Goal: Transaction & Acquisition: Purchase product/service

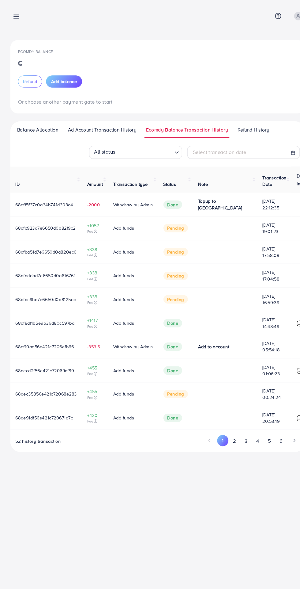
click at [153, 125] on span "Ecomdy Balance Transaction History" at bounding box center [178, 123] width 78 height 7
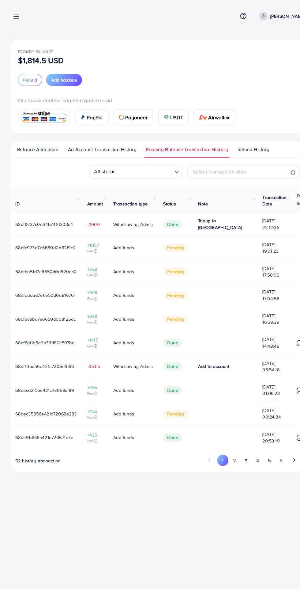
click at [87, 141] on span "Ad Account Transaction History" at bounding box center [97, 142] width 65 height 7
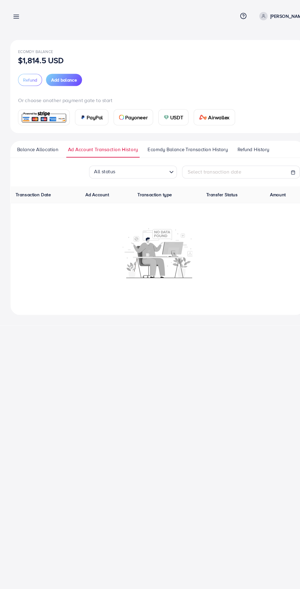
click at [154, 141] on span "Ecomdy Balance Transaction History" at bounding box center [179, 142] width 76 height 7
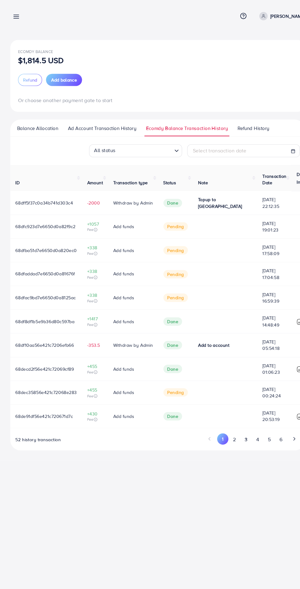
click at [53, 79] on span "Add balance" at bounding box center [61, 76] width 25 height 6
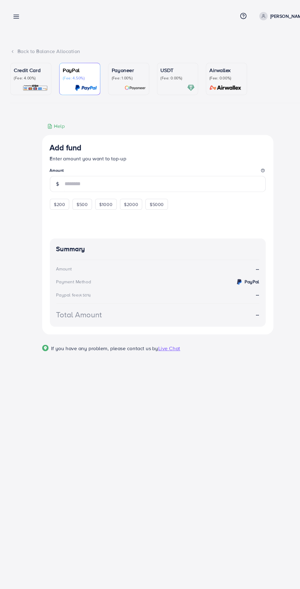
click at [30, 79] on div "Credit Card (Fee: 4.00%)" at bounding box center [29, 75] width 32 height 24
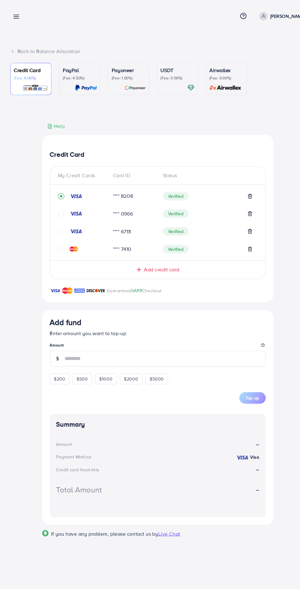
click at [134, 255] on icon at bounding box center [132, 256] width 6 height 6
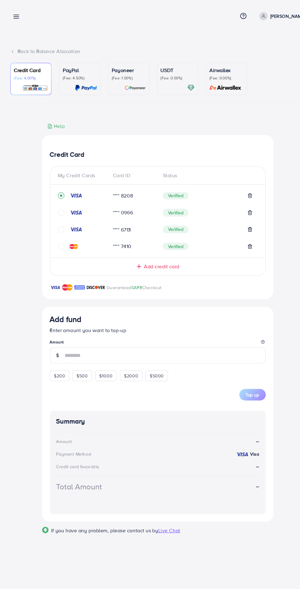
click at [125, 257] on div "Add credit card" at bounding box center [150, 253] width 181 height 7
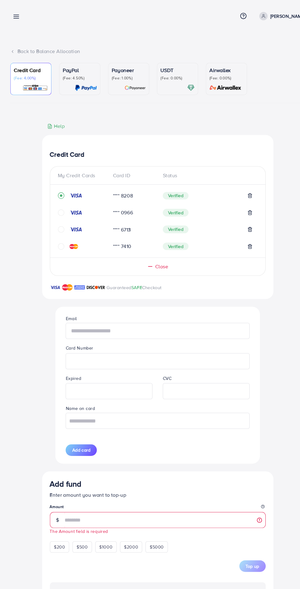
click at [80, 310] on input "text" at bounding box center [150, 314] width 175 height 15
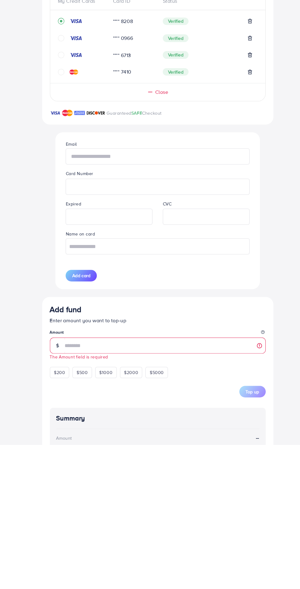
type input "**********"
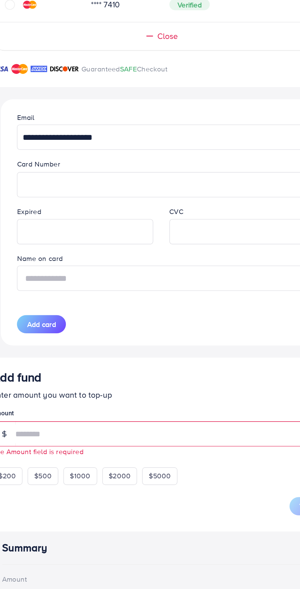
click at [94, 402] on input "text" at bounding box center [150, 400] width 175 height 15
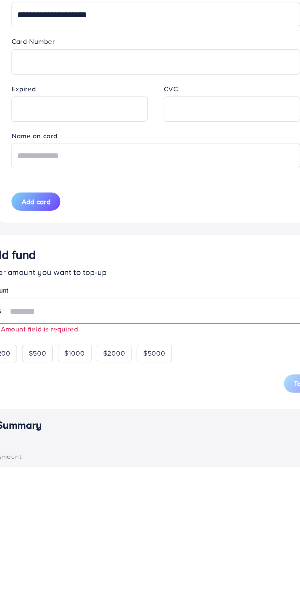
scroll to position [0, 0]
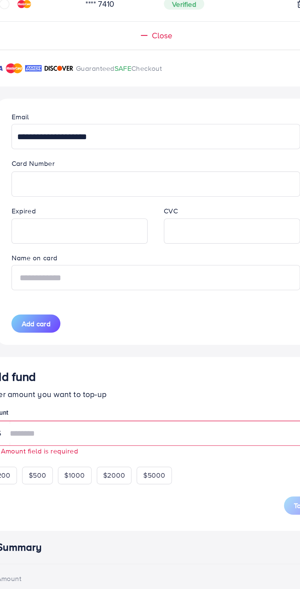
click at [120, 401] on input "text" at bounding box center [150, 399] width 175 height 15
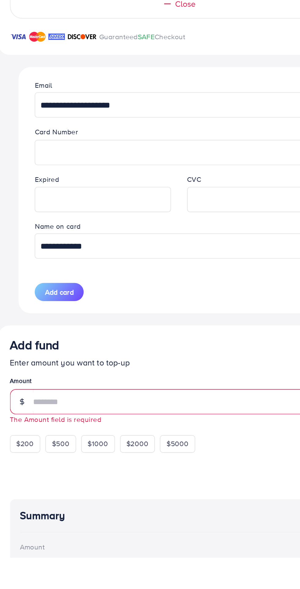
type input "**********"
click at [71, 428] on span "Add card" at bounding box center [77, 428] width 17 height 6
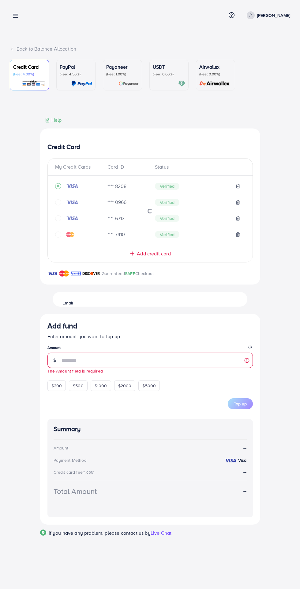
scroll to position [0, 0]
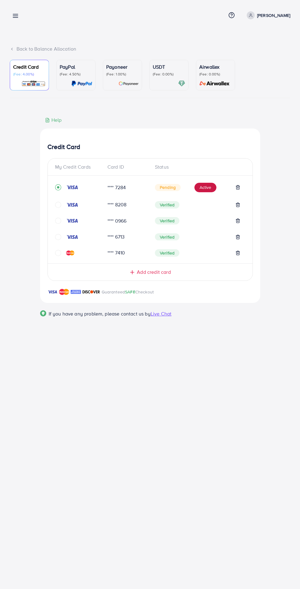
click at [200, 185] on button "Active" at bounding box center [206, 188] width 22 height 10
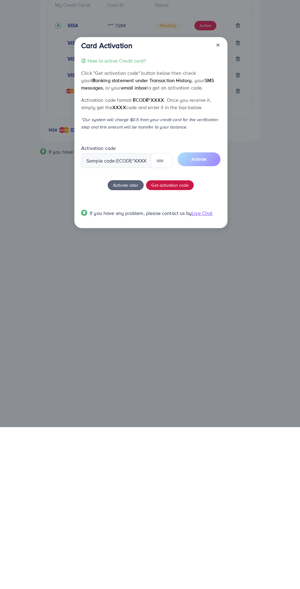
click at [157, 345] on div "How to active Credit card? Click "Get activation code" button below then check …" at bounding box center [150, 302] width 139 height 167
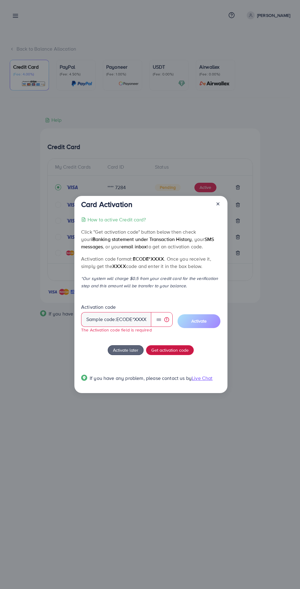
click at [186, 353] on span "Get activation code" at bounding box center [169, 350] width 37 height 6
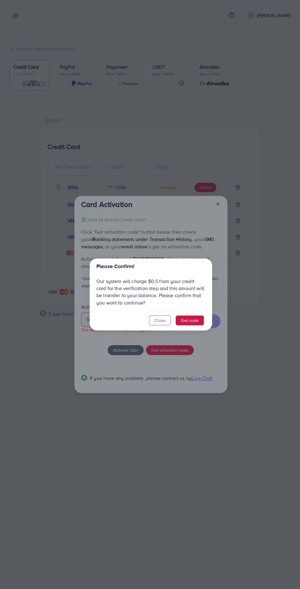
click at [198, 322] on button "Get code" at bounding box center [190, 320] width 28 height 10
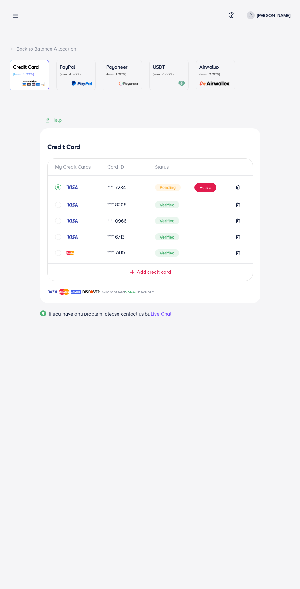
click at [196, 185] on div "Pending Active" at bounding box center [198, 188] width 86 height 10
click at [202, 190] on button "Active" at bounding box center [206, 188] width 22 height 10
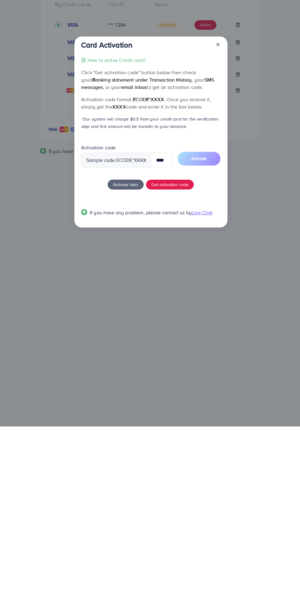
scroll to position [0, 2]
type input "****"
click at [190, 320] on button "Activate" at bounding box center [198, 321] width 43 height 14
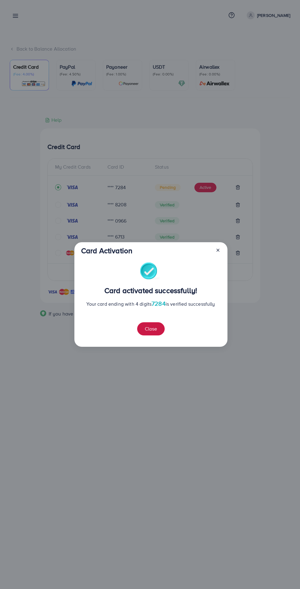
click at [143, 326] on button "Close" at bounding box center [151, 328] width 28 height 13
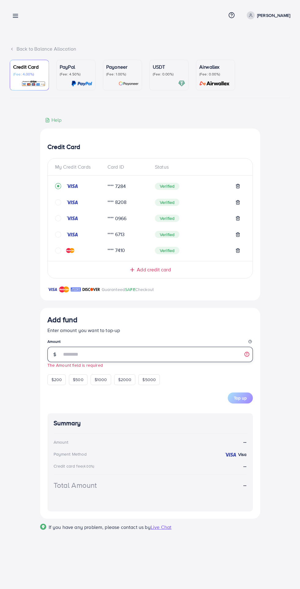
click at [77, 355] on input "number" at bounding box center [158, 354] width 192 height 15
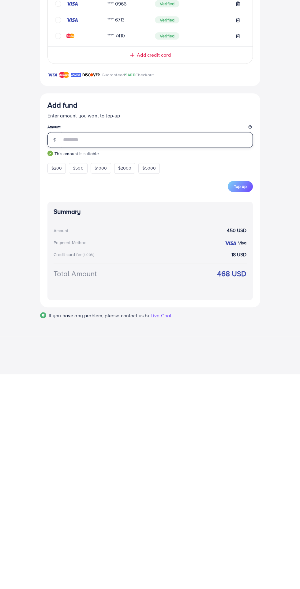
type input "*"
click at [259, 503] on div "Add fund Enter amount you want to top-up Amount *** This amount is suitable $20…" at bounding box center [150, 415] width 220 height 214
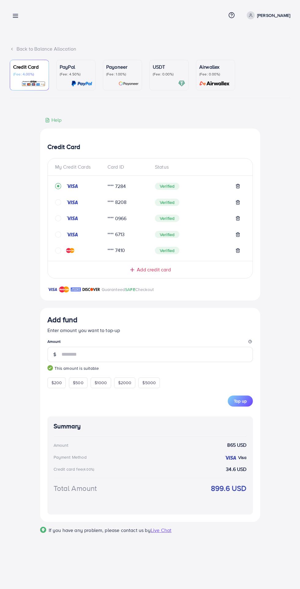
click at [246, 403] on span "Top up" at bounding box center [240, 401] width 13 height 6
click at [77, 386] on span "$500" at bounding box center [78, 382] width 11 height 6
type input "***"
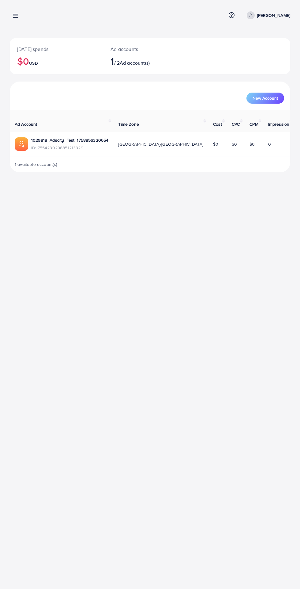
click at [15, 19] on icon at bounding box center [15, 16] width 6 height 6
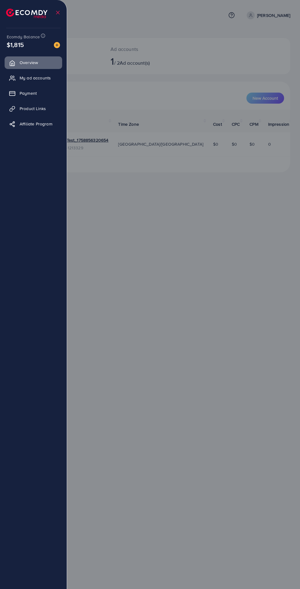
click at [21, 82] on link "My ad accounts" at bounding box center [34, 78] width 58 height 12
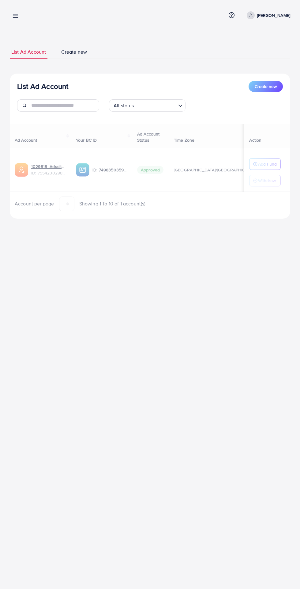
click at [29, 81] on div at bounding box center [150, 353] width 300 height 706
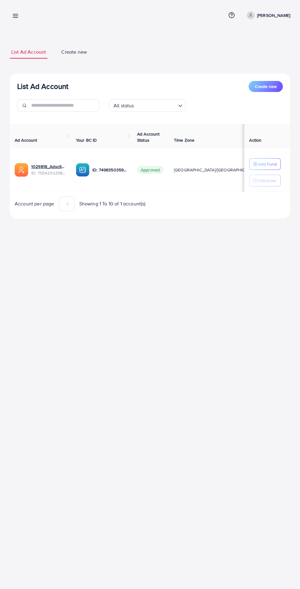
click at [15, 17] on line at bounding box center [15, 17] width 5 height 0
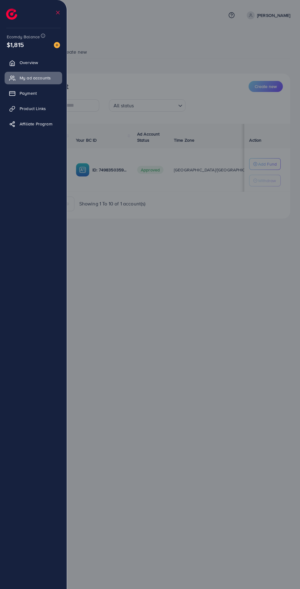
click at [12, 93] on icon at bounding box center [12, 93] width 6 height 6
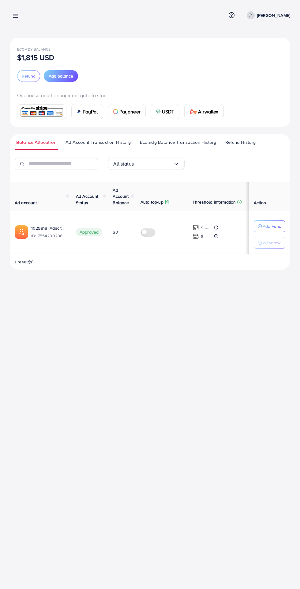
click at [63, 79] on span "Add balance" at bounding box center [61, 76] width 25 height 6
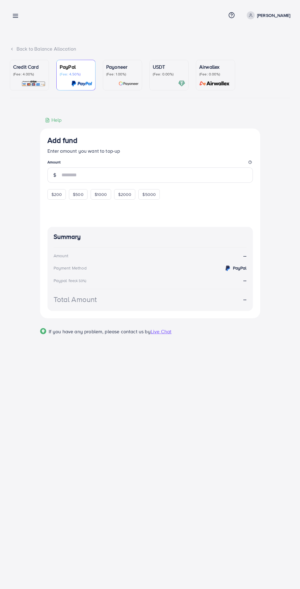
click at [21, 83] on div at bounding box center [29, 83] width 32 height 7
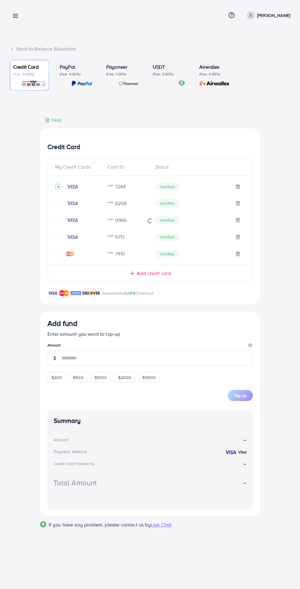
click at [98, 111] on div "Credit Card (Fee: 4.00%) PayPal (Fee: 4.50%) Payoneer (Fee: 1.00%) USDT (Fee: 0…" at bounding box center [150, 298] width 281 height 476
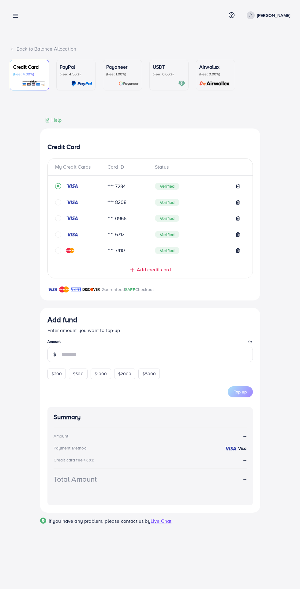
click at [73, 374] on div "Add fund Enter amount you want to top-up Amount $200 $500 $1000 $2000 $5000" at bounding box center [151, 346] width 206 height 63
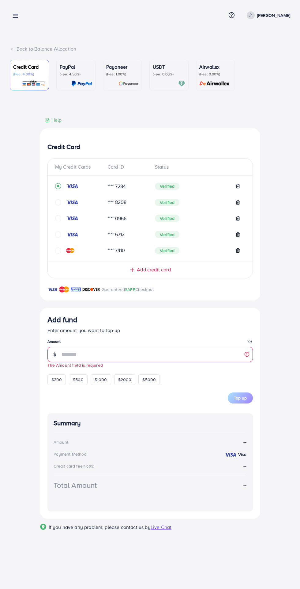
click at [78, 379] on span "$500" at bounding box center [78, 379] width 11 height 6
type input "***"
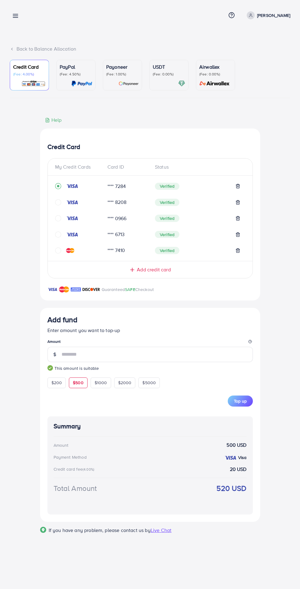
click at [250, 402] on button "Top up" at bounding box center [240, 400] width 25 height 11
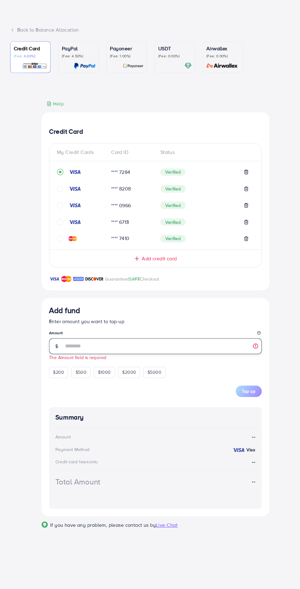
click at [76, 352] on input "number" at bounding box center [158, 354] width 192 height 15
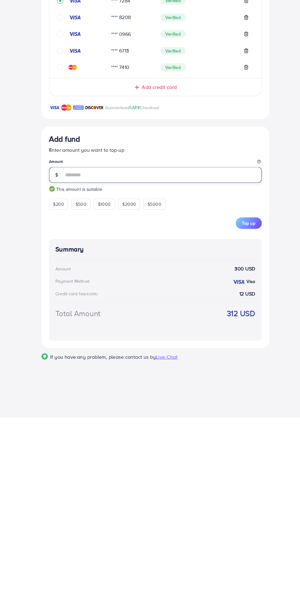
type input "***"
click at [28, 427] on div "Credit Card My Credit Cards Card ID Status **** 7284 Verified **** 8208 Verifie…" at bounding box center [150, 328] width 281 height 425
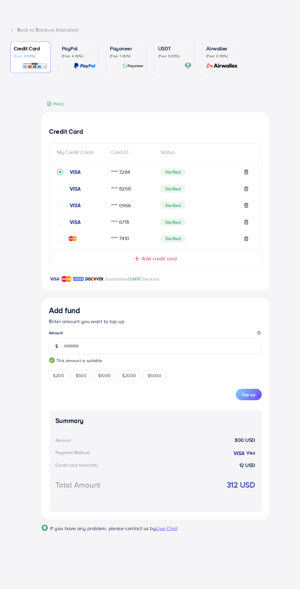
click at [246, 402] on span "Top up" at bounding box center [240, 401] width 13 height 6
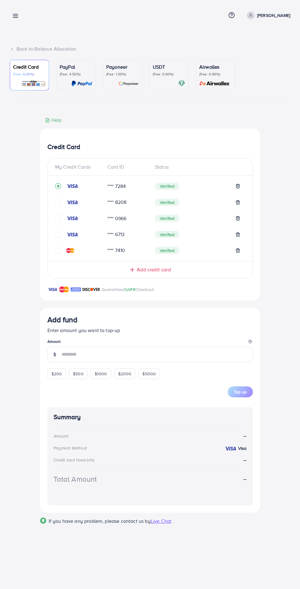
click at [14, 13] on icon at bounding box center [15, 16] width 6 height 6
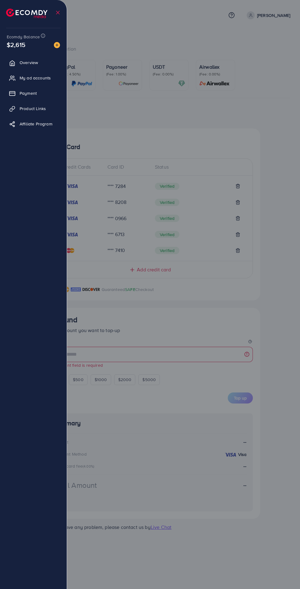
click at [20, 79] on span "My ad accounts" at bounding box center [35, 78] width 31 height 6
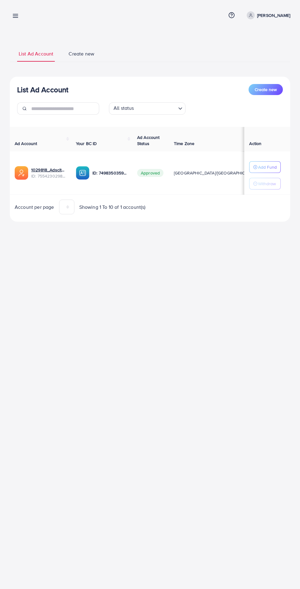
click at [19, 27] on div "List Ad Account Create new List Ad Account Create new All status Loading... Ad …" at bounding box center [150, 119] width 300 height 239
click at [15, 16] on line at bounding box center [15, 16] width 5 height 0
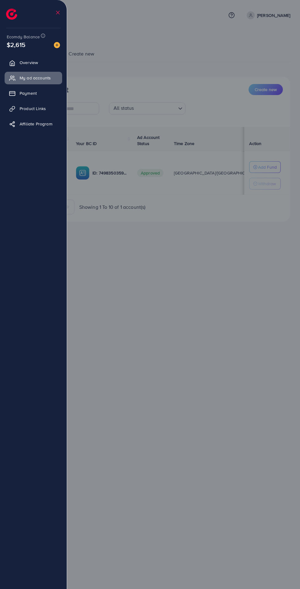
click at [46, 46] on div "$2,615" at bounding box center [33, 44] width 53 height 9
click at [57, 46] on img at bounding box center [57, 45] width 6 height 6
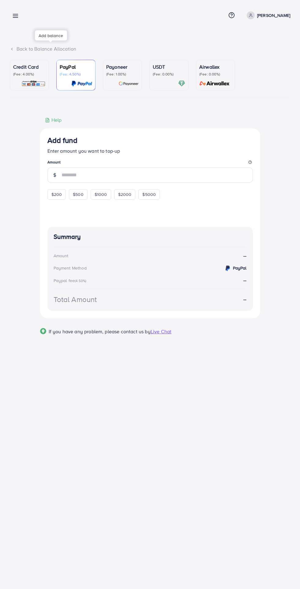
click at [25, 77] on p "(Fee: 4.00%)" at bounding box center [29, 74] width 32 height 5
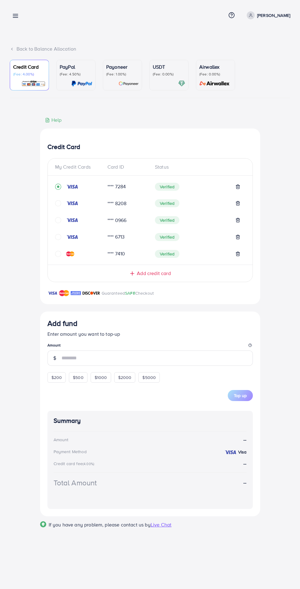
click at [132, 273] on line at bounding box center [133, 273] width 4 height 0
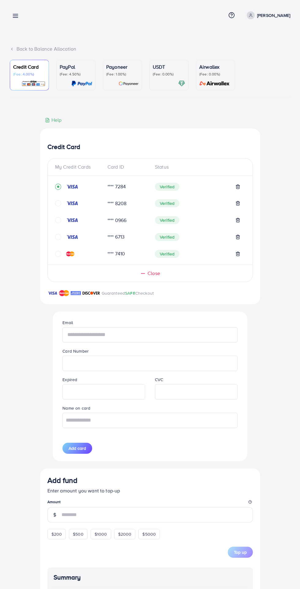
click at [89, 334] on input "text" at bounding box center [150, 334] width 175 height 15
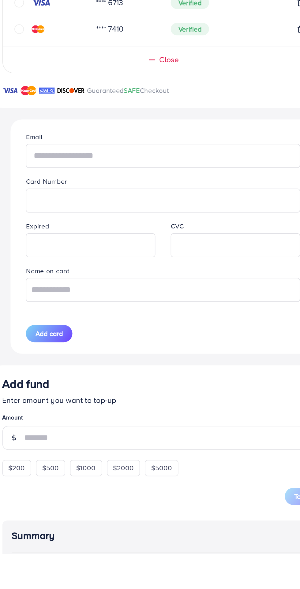
type input "**********"
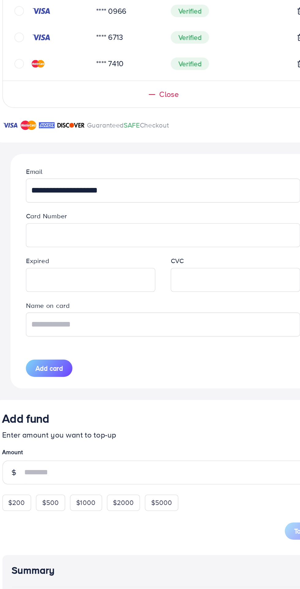
click at [171, 398] on iframe at bounding box center [196, 391] width 76 height 13
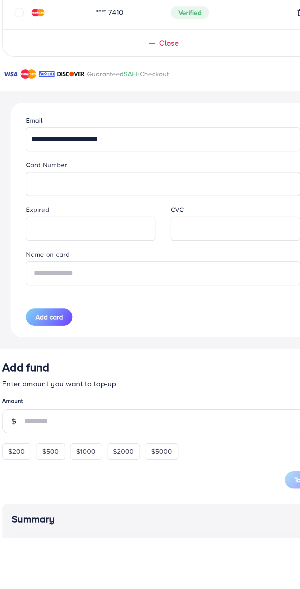
click at [90, 422] on input "text" at bounding box center [150, 420] width 175 height 15
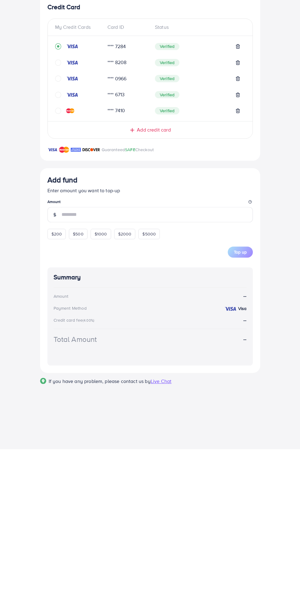
click at [132, 270] on line at bounding box center [133, 270] width 4 height 0
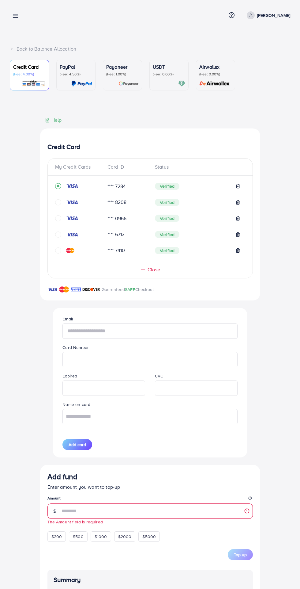
click at [83, 330] on input "text" at bounding box center [150, 330] width 175 height 15
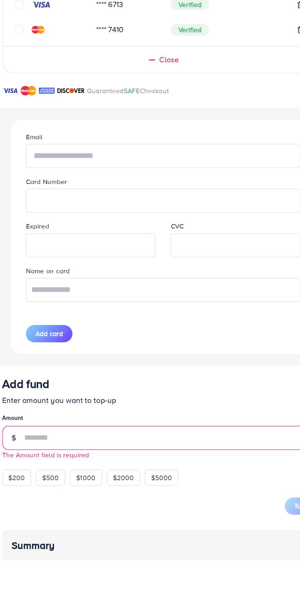
type input "**********"
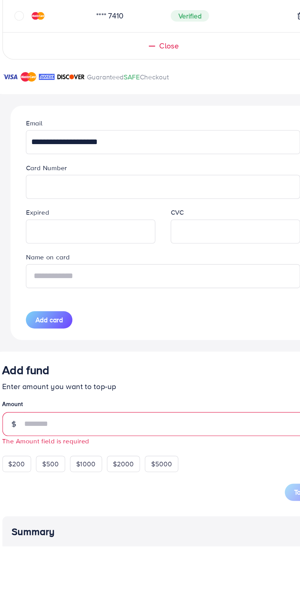
click at [92, 417] on input "text" at bounding box center [150, 416] width 175 height 15
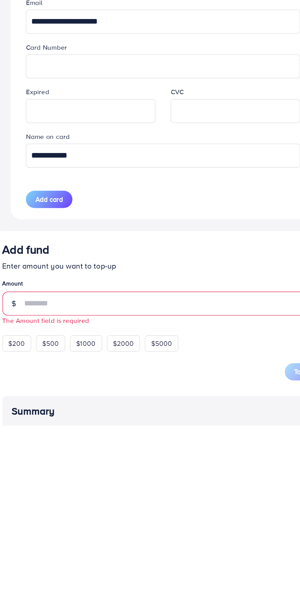
type input "**********"
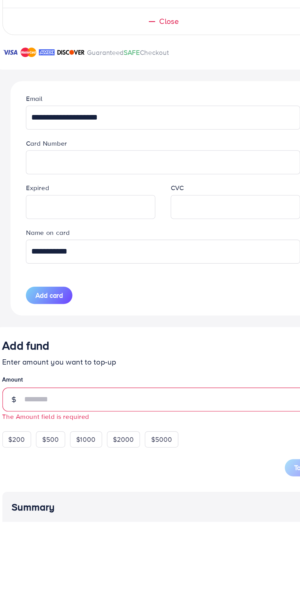
click at [75, 446] on span "Add card" at bounding box center [77, 444] width 17 height 6
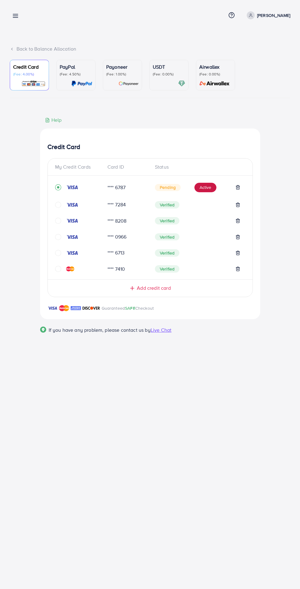
click at [208, 188] on button "Active" at bounding box center [206, 188] width 22 height 10
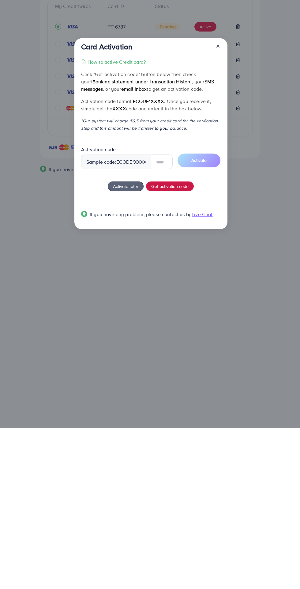
click at [184, 350] on span "Get activation code" at bounding box center [169, 347] width 37 height 6
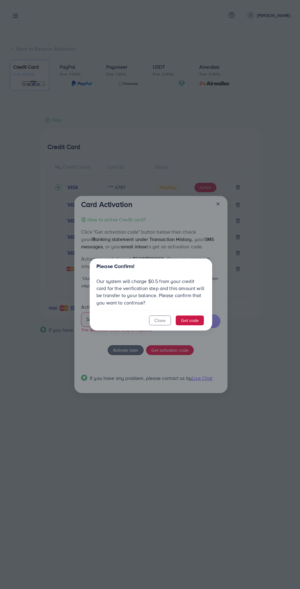
click at [201, 320] on button "Get code" at bounding box center [190, 320] width 28 height 10
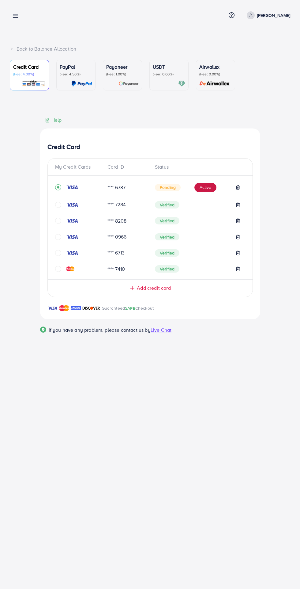
click at [206, 189] on button "Active" at bounding box center [206, 188] width 22 height 10
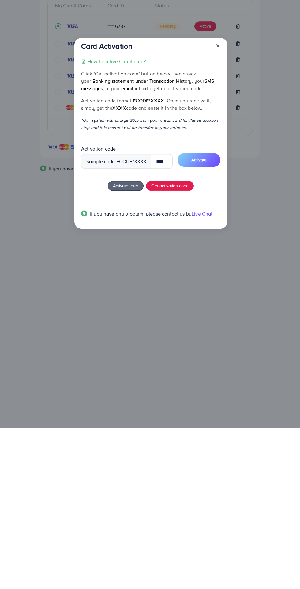
scroll to position [0, 3]
click at [206, 320] on span "Activate" at bounding box center [197, 321] width 15 height 6
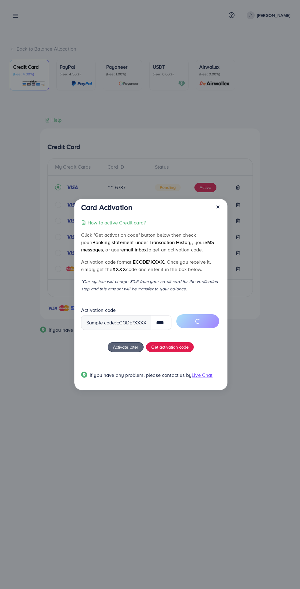
scroll to position [0, 0]
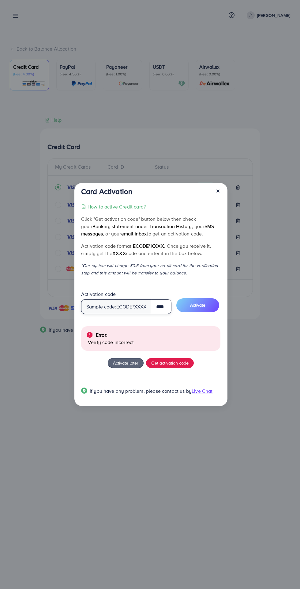
click at [166, 307] on input "****" at bounding box center [161, 306] width 21 height 15
type input "*"
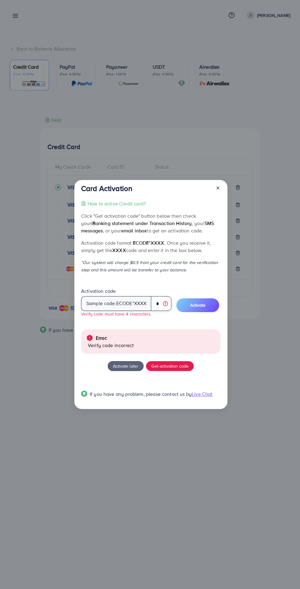
click at [161, 304] on input "*" at bounding box center [161, 303] width 21 height 15
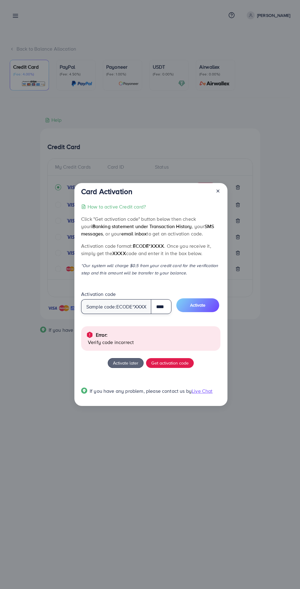
scroll to position [0, 3]
type input "****"
click at [210, 305] on button "Activate" at bounding box center [198, 305] width 43 height 14
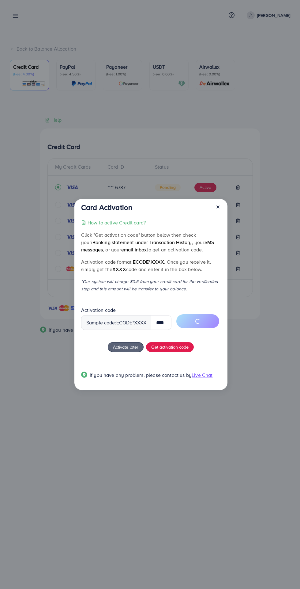
scroll to position [0, 0]
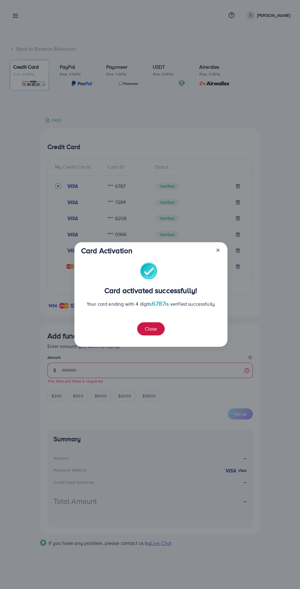
click at [159, 327] on button "Close" at bounding box center [151, 328] width 28 height 13
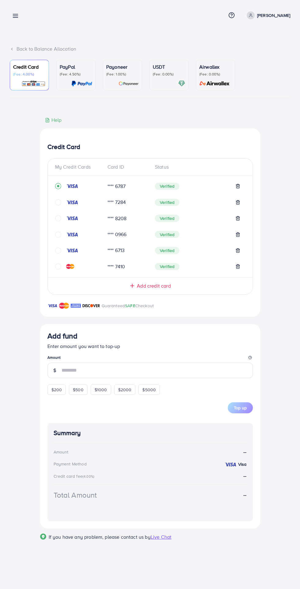
click at [201, 368] on input "number" at bounding box center [158, 370] width 192 height 15
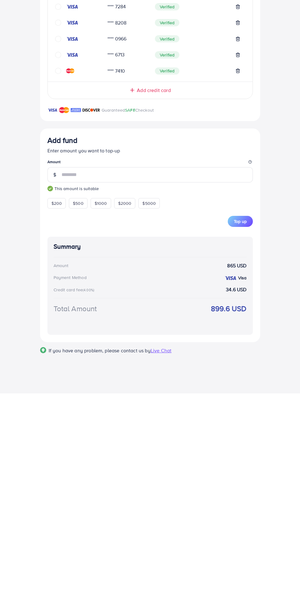
type input "***"
click at [205, 460] on div "Amount 865 USD" at bounding box center [150, 461] width 193 height 7
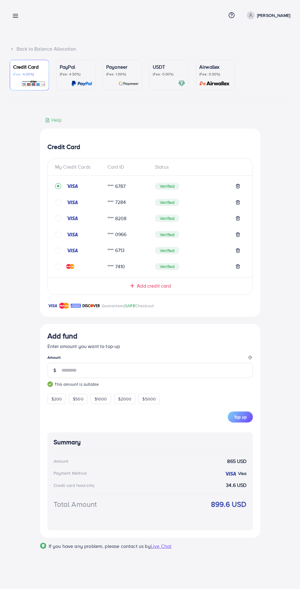
click at [246, 418] on span "Top up" at bounding box center [240, 417] width 13 height 6
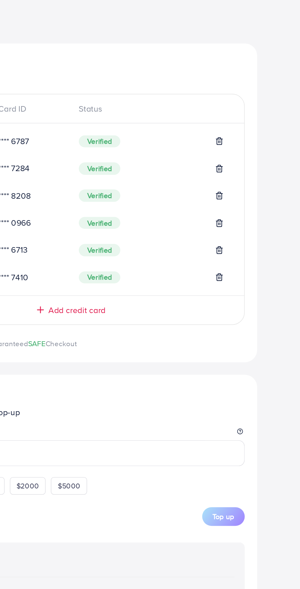
click at [240, 249] on polyline at bounding box center [238, 249] width 4 height 0
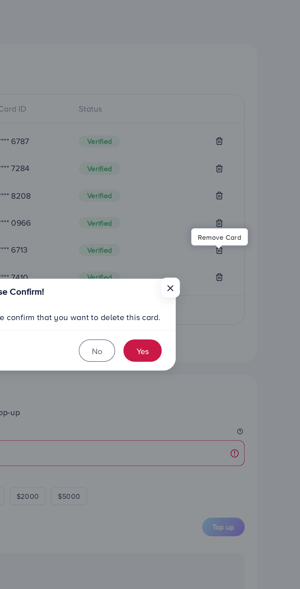
click at [193, 313] on button "Yes" at bounding box center [192, 309] width 23 height 13
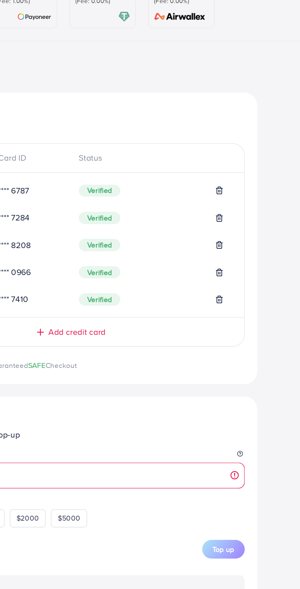
click at [238, 235] on line at bounding box center [238, 234] width 0 height 1
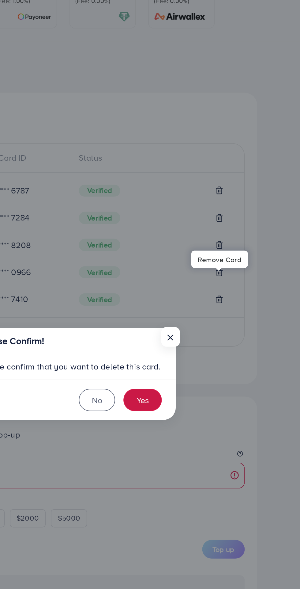
click at [195, 308] on button "Yes" at bounding box center [192, 309] width 23 height 13
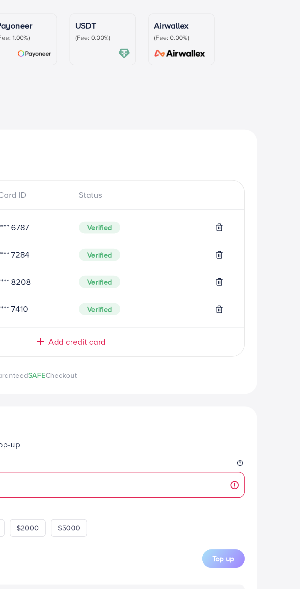
click at [238, 217] on polyline at bounding box center [238, 217] width 4 height 0
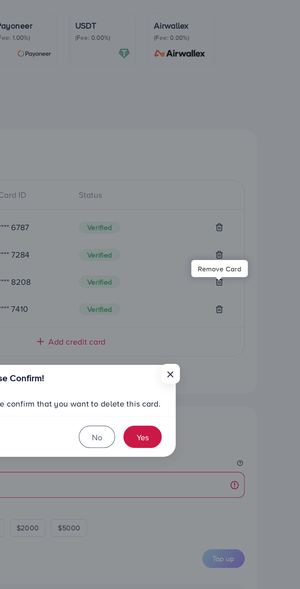
click at [194, 305] on button "Yes" at bounding box center [192, 309] width 23 height 13
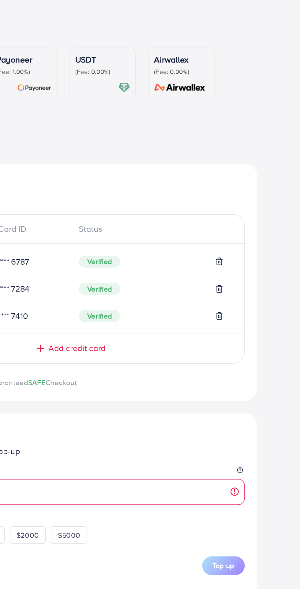
click at [238, 204] on icon at bounding box center [238, 202] width 5 height 5
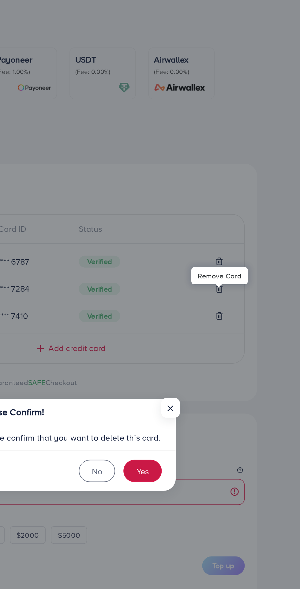
click at [191, 312] on button "Yes" at bounding box center [192, 309] width 23 height 13
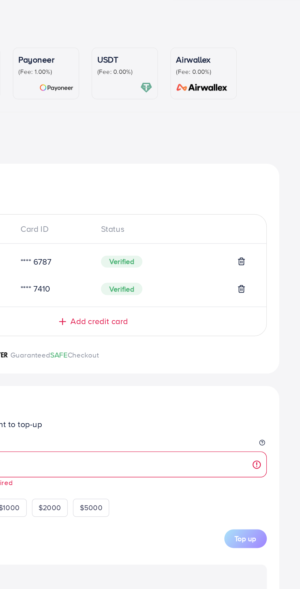
click at [239, 186] on icon at bounding box center [238, 186] width 5 height 5
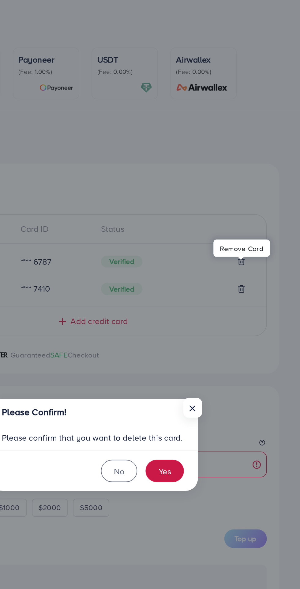
click at [192, 310] on button "Yes" at bounding box center [192, 309] width 23 height 13
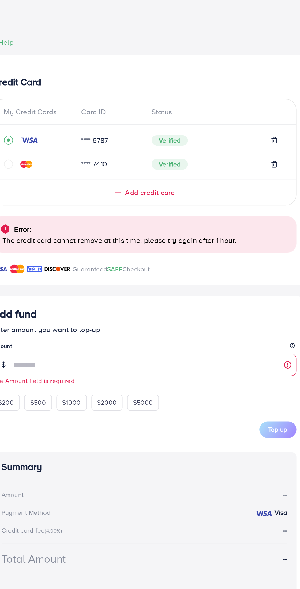
click at [132, 222] on line at bounding box center [133, 222] width 4 height 0
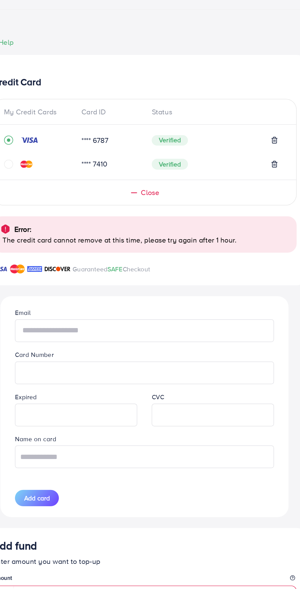
click at [83, 315] on input "text" at bounding box center [150, 314] width 175 height 15
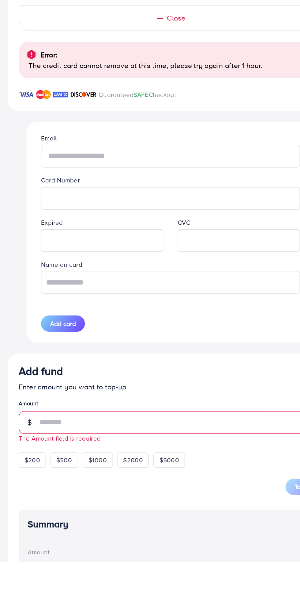
type input "**********"
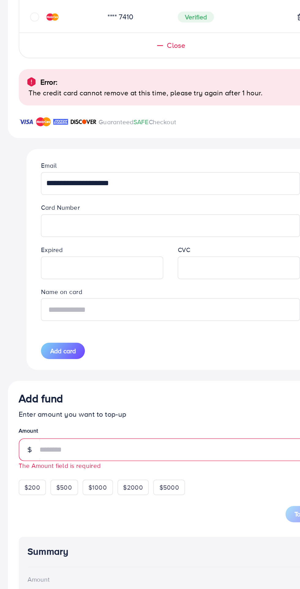
click at [84, 401] on input "text" at bounding box center [150, 399] width 175 height 15
click at [89, 402] on input "text" at bounding box center [150, 399] width 175 height 15
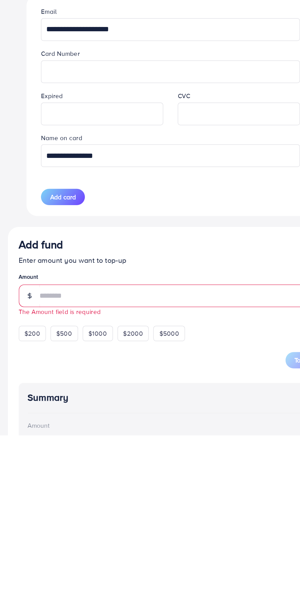
type input "**********"
click at [70, 430] on span "Add card" at bounding box center [77, 428] width 17 height 6
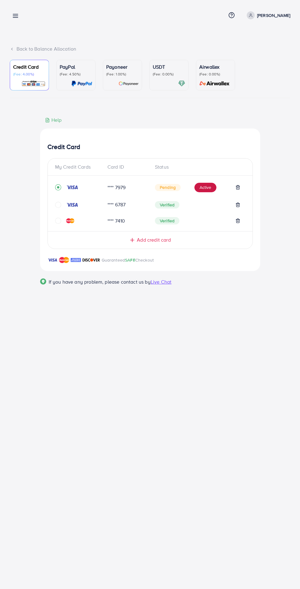
click at [201, 186] on button "Active" at bounding box center [206, 188] width 22 height 10
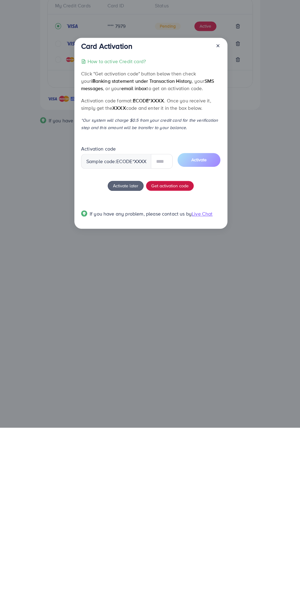
click at [163, 350] on span "Get activation code" at bounding box center [169, 347] width 37 height 6
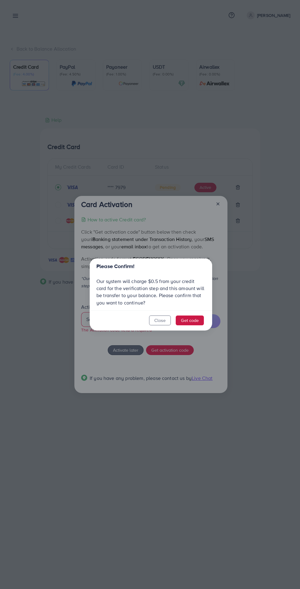
click at [185, 325] on button "Get code" at bounding box center [190, 320] width 28 height 10
